Goal: Task Accomplishment & Management: Use online tool/utility

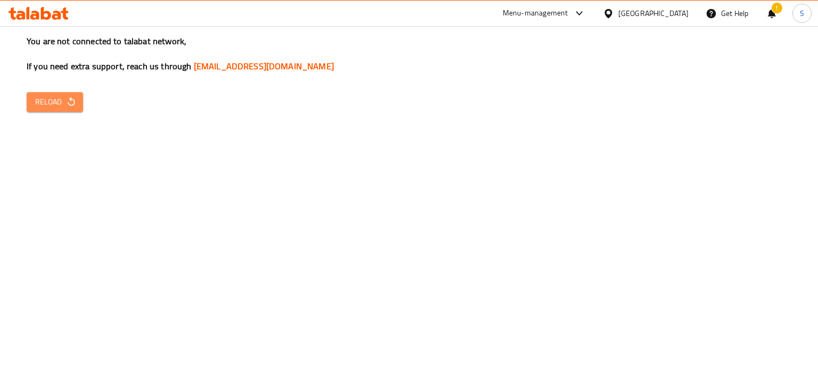
click at [68, 103] on icon "button" at bounding box center [71, 101] width 11 height 11
click at [736, 147] on div "You are not connected to talabat network, If you need extra support, reach us t…" at bounding box center [409, 194] width 818 height 389
click at [568, 15] on div "Menu-management" at bounding box center [535, 13] width 65 height 13
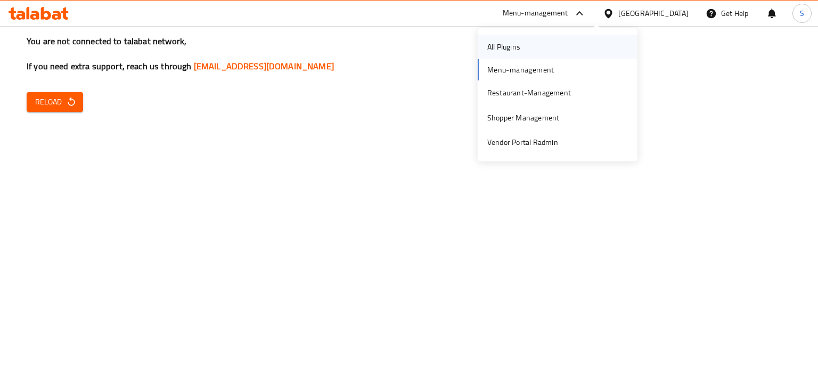
click at [518, 49] on div "All Plugins" at bounding box center [503, 47] width 33 height 12
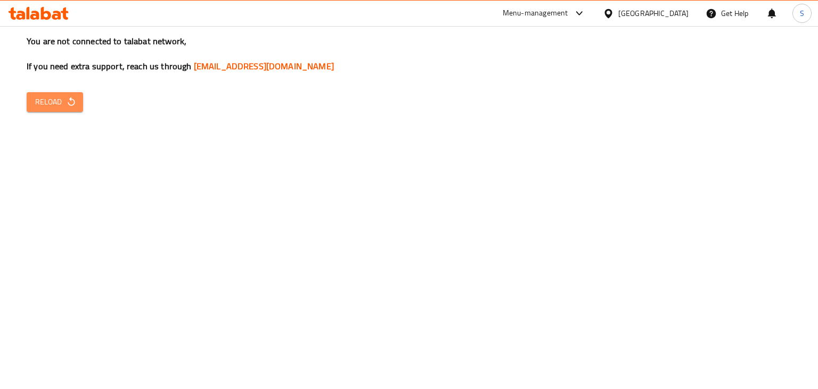
click at [53, 95] on span "Reload" at bounding box center [54, 101] width 39 height 13
